Goal: Task Accomplishment & Management: Manage account settings

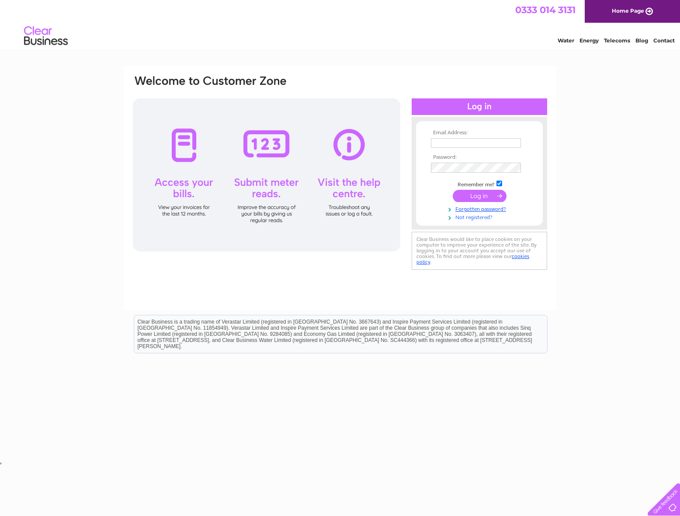
click at [483, 216] on link "Not registered?" at bounding box center [480, 217] width 99 height 8
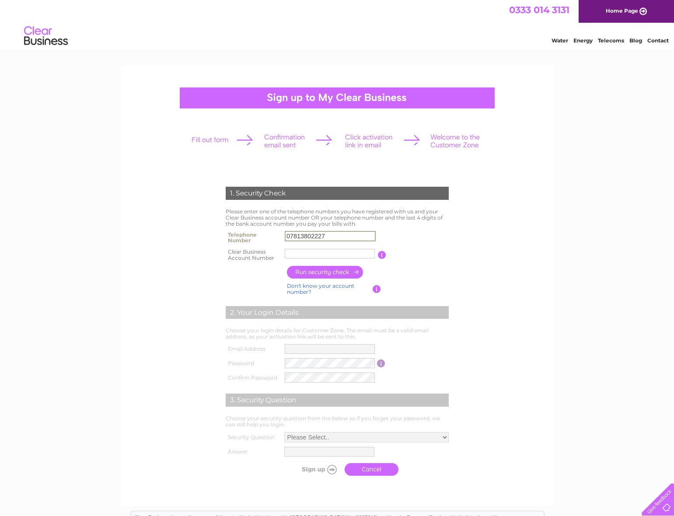
type input "07813802227"
type input "955197"
click at [339, 271] on input "button" at bounding box center [325, 272] width 77 height 13
type input "**********"
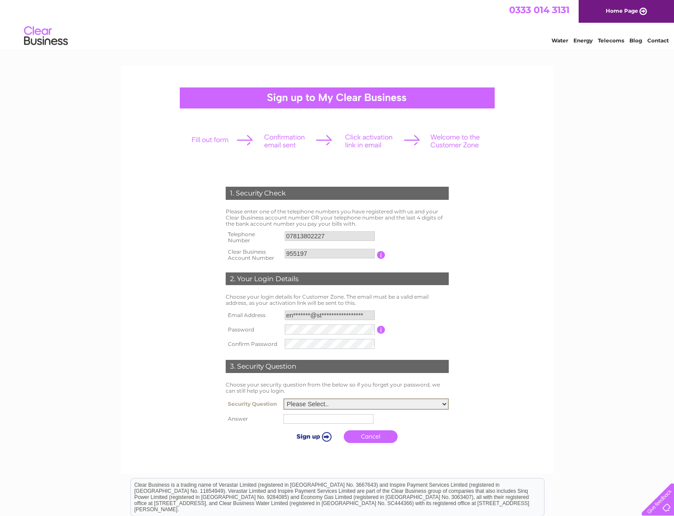
select select "1"
click at [287, 418] on input "text" at bounding box center [328, 419] width 90 height 10
type input "Burntisland"
click at [296, 436] on input "submit" at bounding box center [313, 436] width 54 height 12
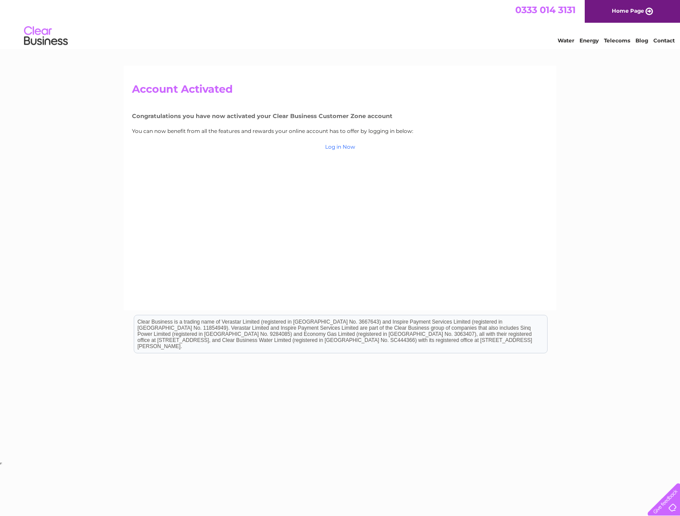
click at [347, 146] on link "Log in Now" at bounding box center [340, 146] width 30 height 7
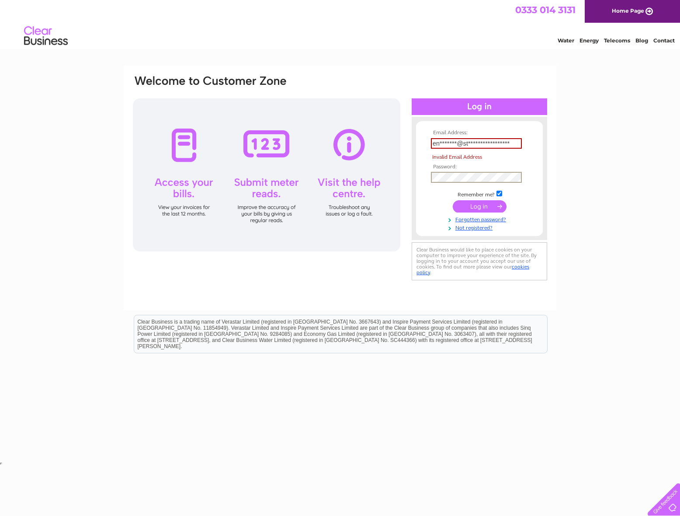
click at [478, 204] on input "submit" at bounding box center [480, 206] width 54 height 12
click at [478, 204] on input "submit" at bounding box center [480, 205] width 54 height 12
type input "e"
click at [418, 150] on form "Email Address: The Email Address field is required Password:" at bounding box center [479, 180] width 127 height 101
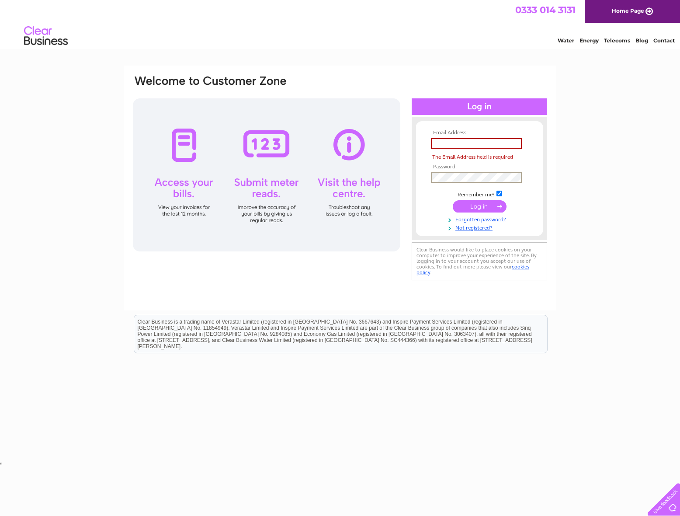
click at [439, 143] on input "text" at bounding box center [476, 143] width 91 height 10
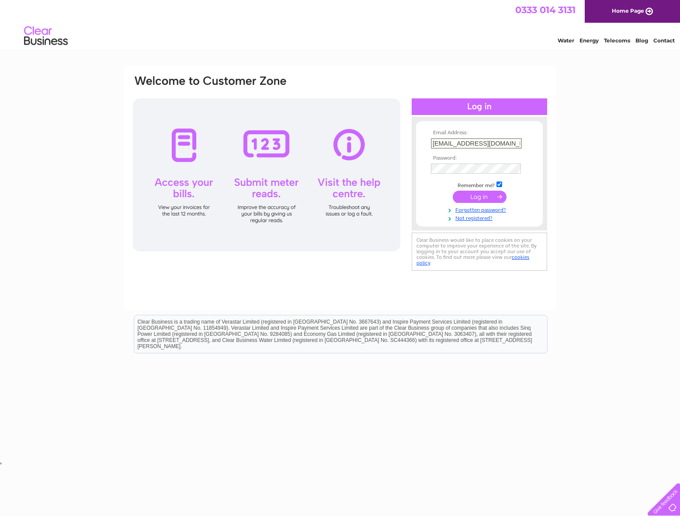
type input "enquiries@stephensharp.org.uk"
click at [475, 195] on input "submit" at bounding box center [480, 197] width 54 height 12
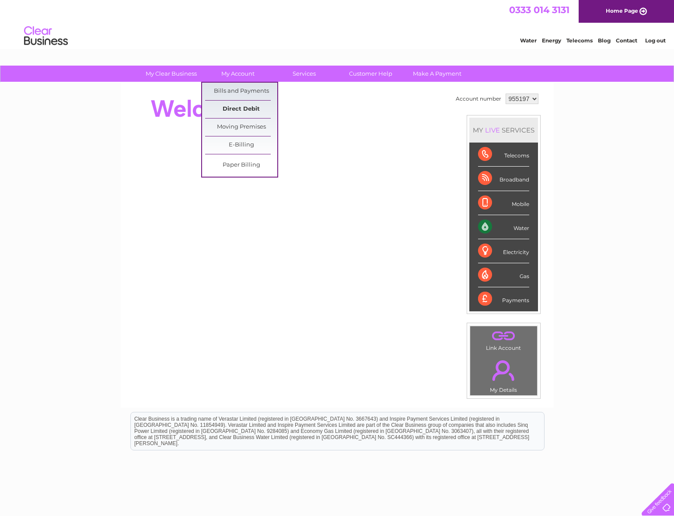
click at [241, 108] on link "Direct Debit" at bounding box center [241, 109] width 72 height 17
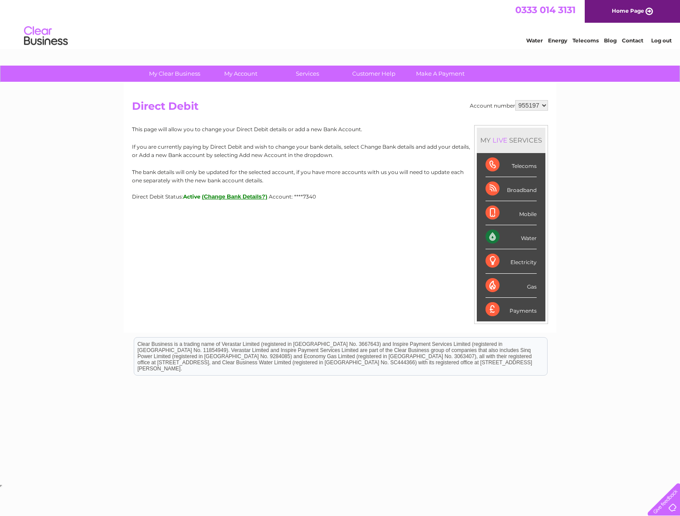
click at [241, 195] on button "(Change Bank Details?)" at bounding box center [235, 196] width 66 height 7
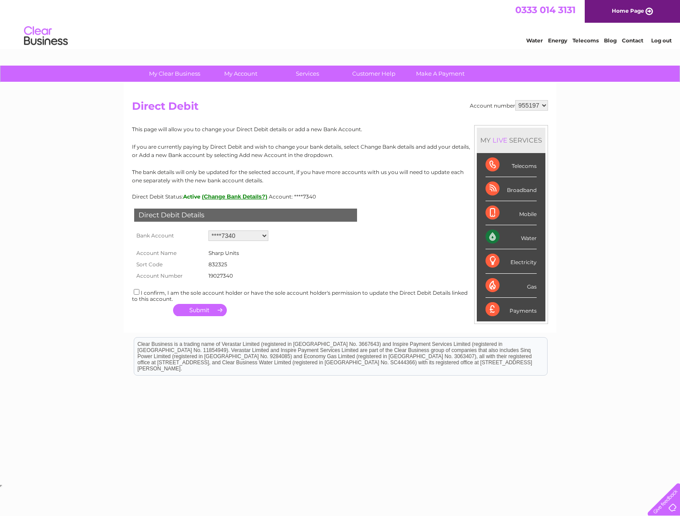
click at [244, 195] on button "(Change Bank Details?)" at bounding box center [235, 196] width 66 height 7
drag, startPoint x: 235, startPoint y: 195, endPoint x: 236, endPoint y: 189, distance: 5.8
click at [235, 193] on button "(Change Bank Details?)" at bounding box center [235, 196] width 66 height 7
select select "0"
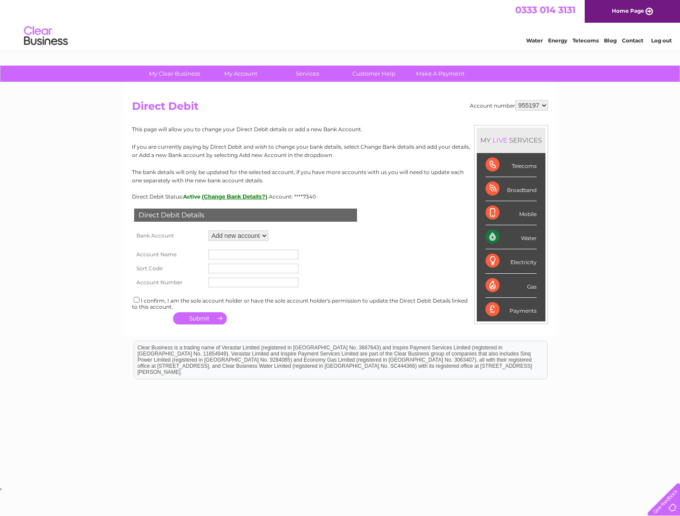
click at [217, 252] on input "text" at bounding box center [254, 255] width 90 height 10
click at [217, 269] on input "text" at bounding box center [254, 269] width 90 height 10
type input "608371"
click at [213, 281] on input "text" at bounding box center [254, 283] width 90 height 10
type input "79118100"
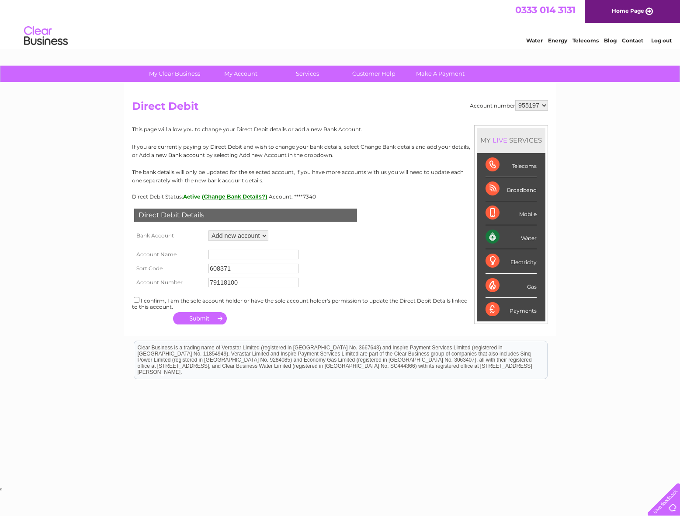
click at [216, 254] on input "text" at bounding box center [254, 255] width 90 height 10
type input "Stephen Sharp"
click at [136, 298] on input "checkbox" at bounding box center [137, 300] width 6 height 6
checkbox input "true"
click at [205, 317] on button "button" at bounding box center [200, 318] width 54 height 12
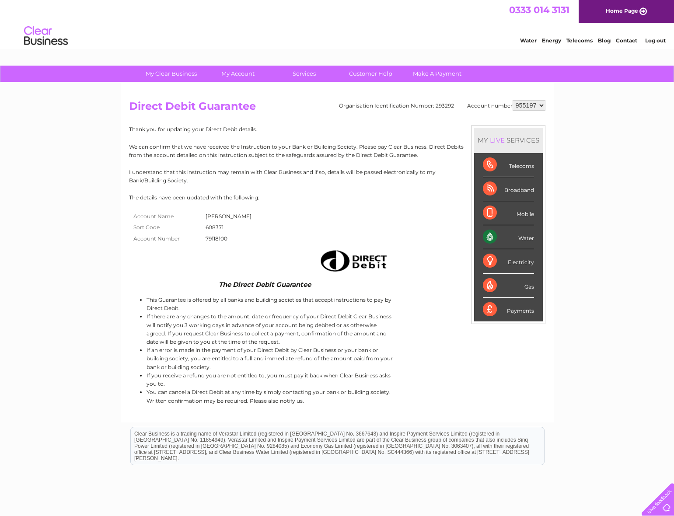
click at [651, 42] on link "Log out" at bounding box center [655, 40] width 21 height 7
